Goal: Find specific page/section: Find specific page/section

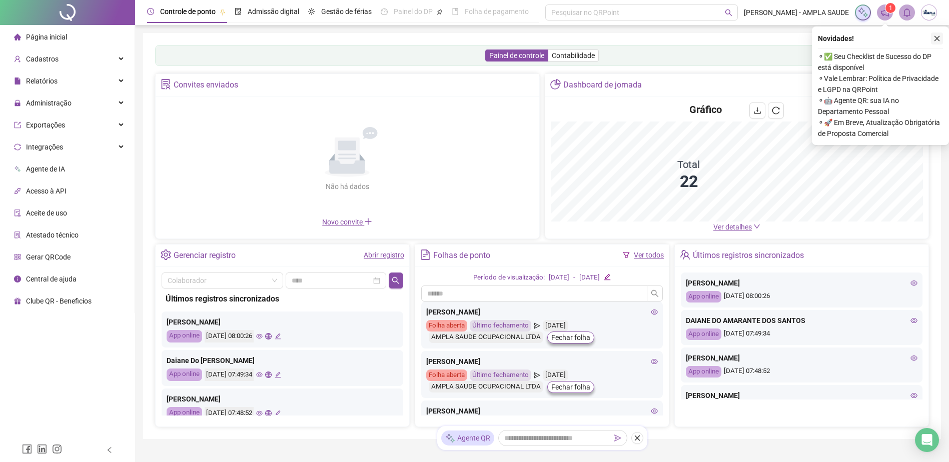
click at [934, 37] on icon "close" at bounding box center [936, 38] width 7 height 7
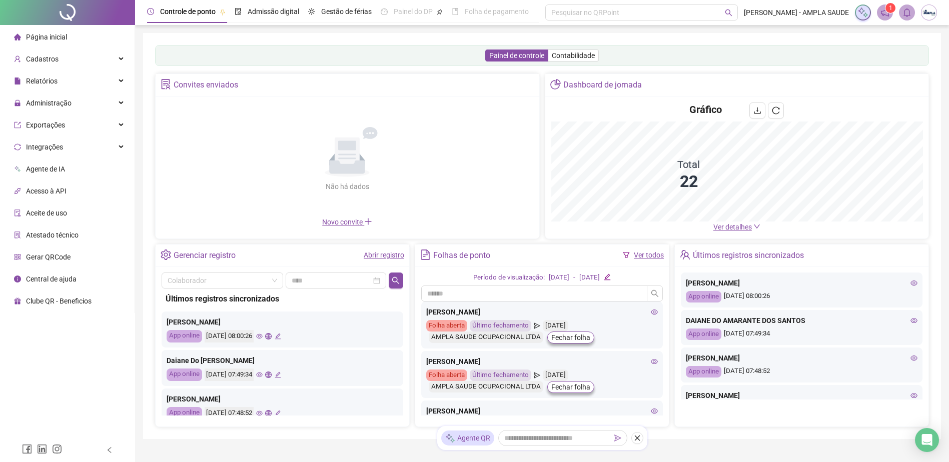
click at [885, 15] on icon "notification" at bounding box center [885, 13] width 8 height 8
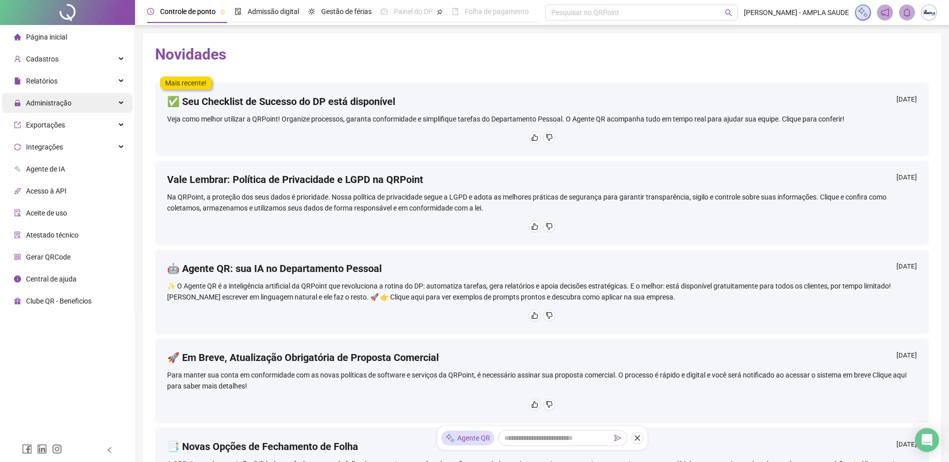
click at [69, 102] on span "Administração" at bounding box center [49, 103] width 46 height 8
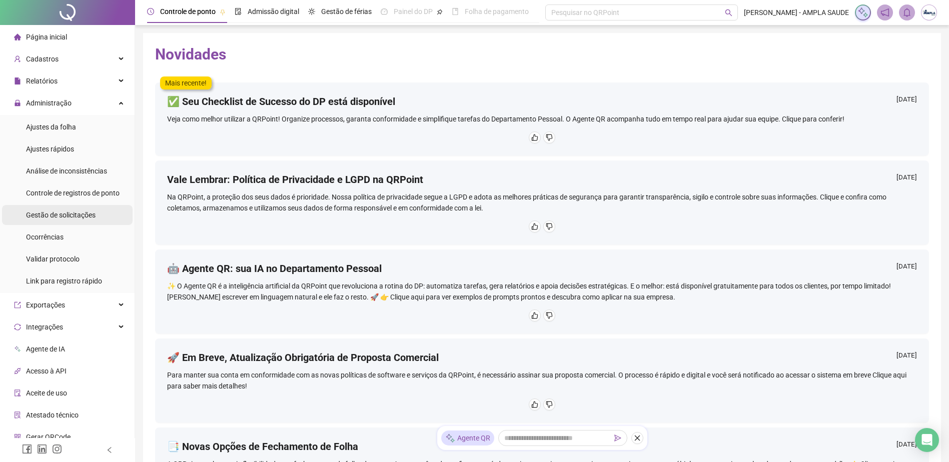
click at [74, 217] on span "Gestão de solicitações" at bounding box center [61, 215] width 70 height 8
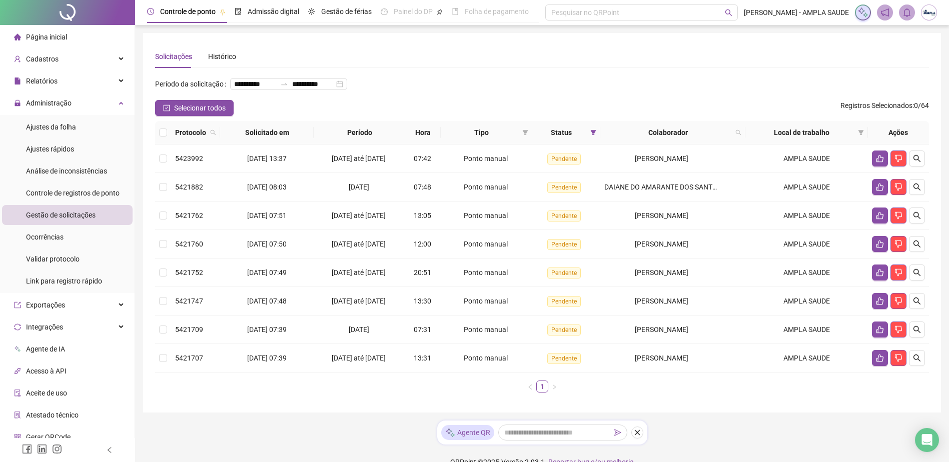
click at [67, 32] on li "Página inicial" at bounding box center [67, 37] width 131 height 20
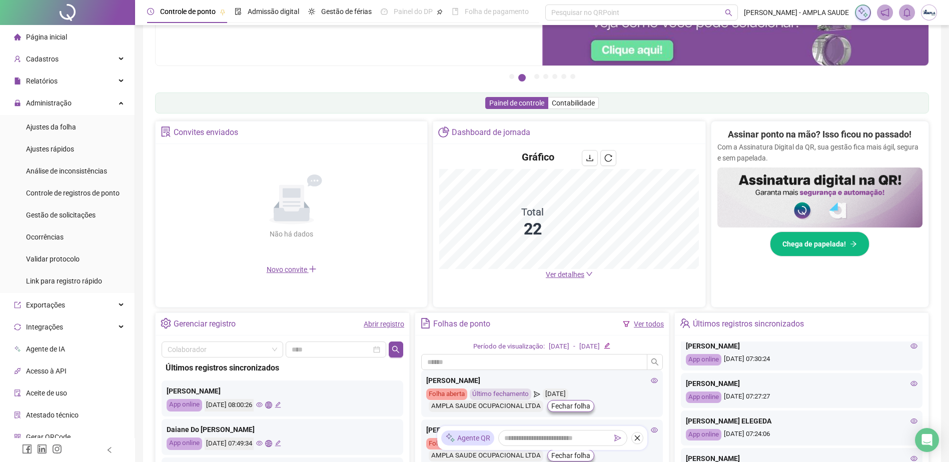
scroll to position [433, 0]
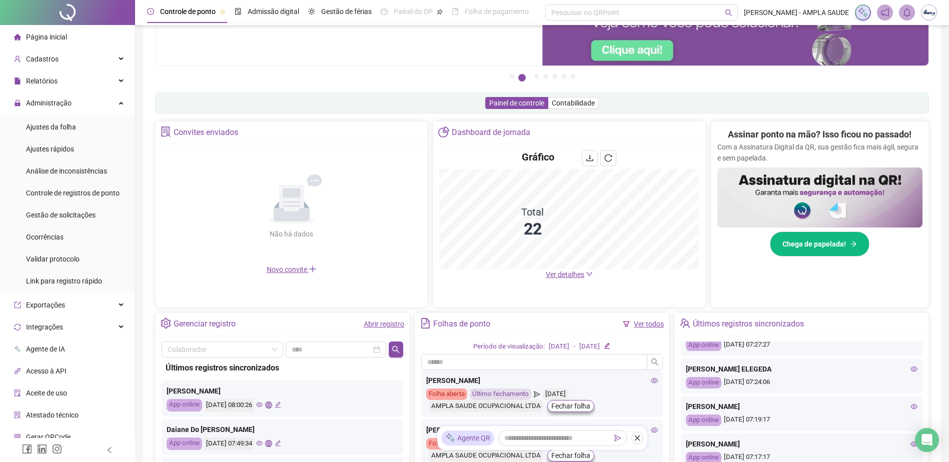
drag, startPoint x: 67, startPoint y: 16, endPoint x: 112, endPoint y: 2, distance: 46.7
click at [67, 16] on div at bounding box center [67, 12] width 135 height 25
click at [570, 271] on span "Ver detalhes" at bounding box center [565, 275] width 39 height 8
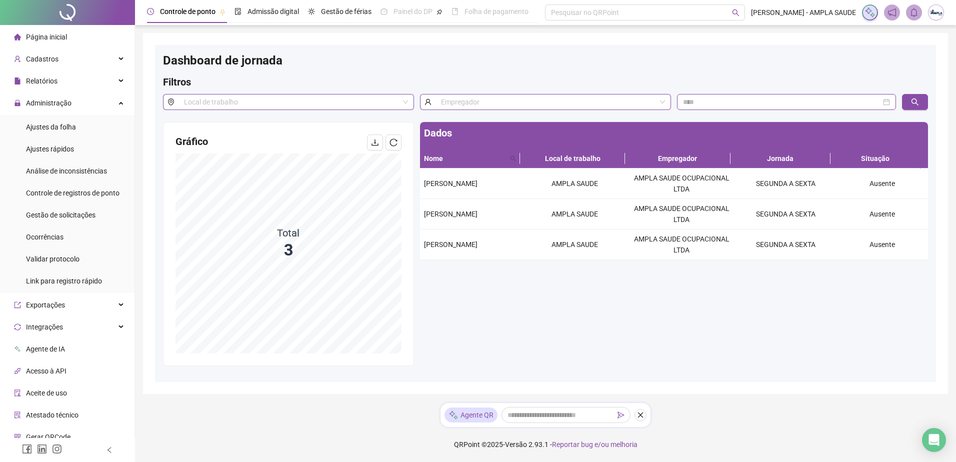
click at [59, 6] on div at bounding box center [67, 12] width 135 height 25
